Goal: Information Seeking & Learning: Learn about a topic

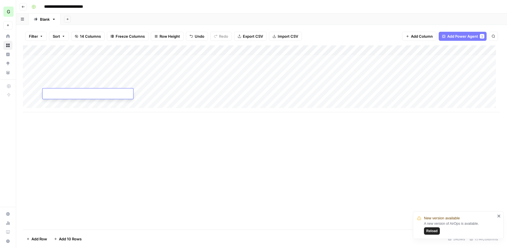
scroll to position [4, 0]
click at [120, 133] on div "Add Column" at bounding box center [261, 137] width 477 height 184
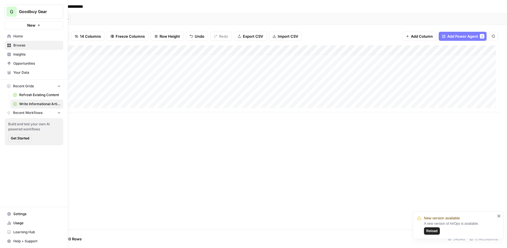
click at [23, 49] on link "Browse" at bounding box center [34, 45] width 59 height 9
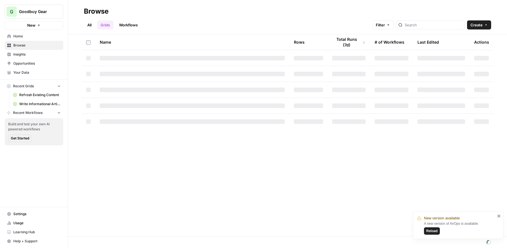
click at [23, 56] on span "Insights" at bounding box center [36, 54] width 47 height 5
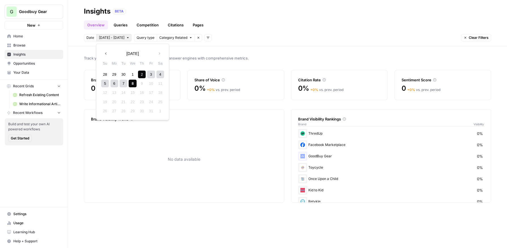
click at [106, 53] on icon "button" at bounding box center [106, 54] width 4 height 4
click at [115, 74] on div "1" at bounding box center [115, 75] width 8 height 8
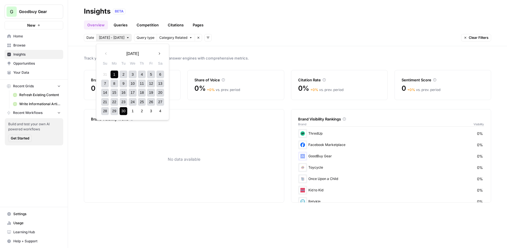
click at [124, 110] on div "30" at bounding box center [124, 111] width 8 height 8
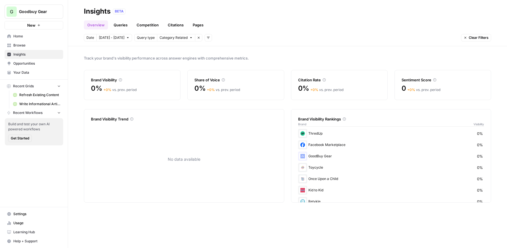
click at [124, 23] on link "Queries" at bounding box center [120, 24] width 21 height 9
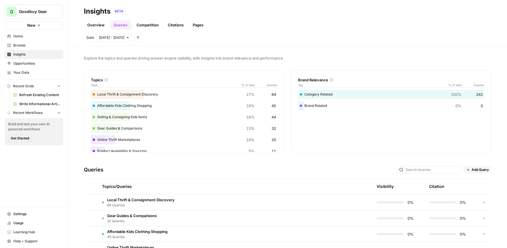
click at [146, 25] on link "Competition" at bounding box center [147, 24] width 29 height 9
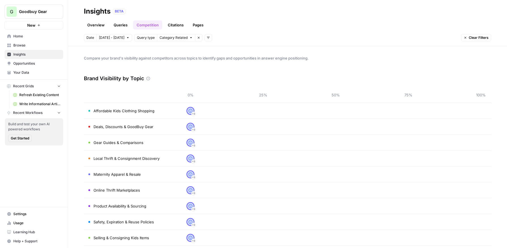
click at [175, 26] on link "Citations" at bounding box center [175, 24] width 23 height 9
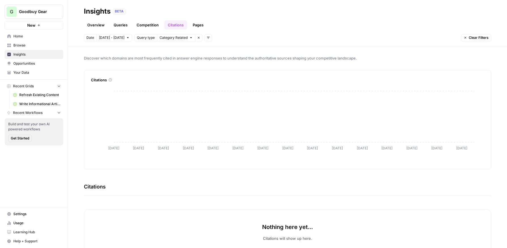
click at [94, 25] on link "Overview" at bounding box center [96, 24] width 24 height 9
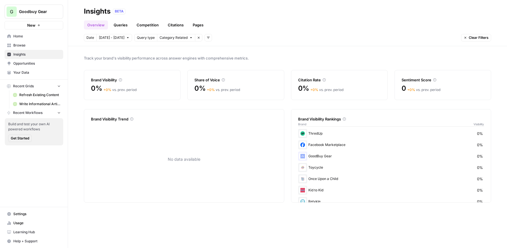
click at [150, 25] on link "Competition" at bounding box center [147, 24] width 29 height 9
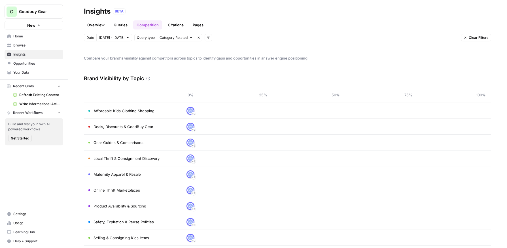
click at [172, 26] on link "Citations" at bounding box center [175, 24] width 23 height 9
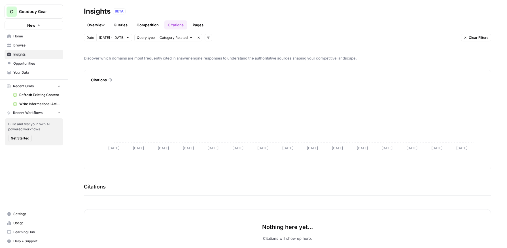
click at [198, 24] on link "Pages" at bounding box center [198, 24] width 18 height 9
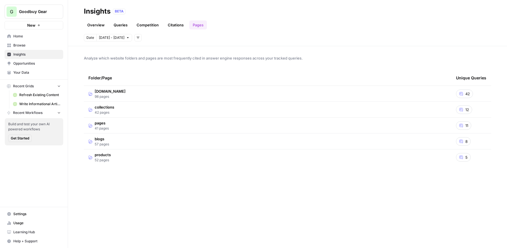
click at [174, 25] on link "Citations" at bounding box center [175, 24] width 23 height 9
